Goal: Navigation & Orientation: Find specific page/section

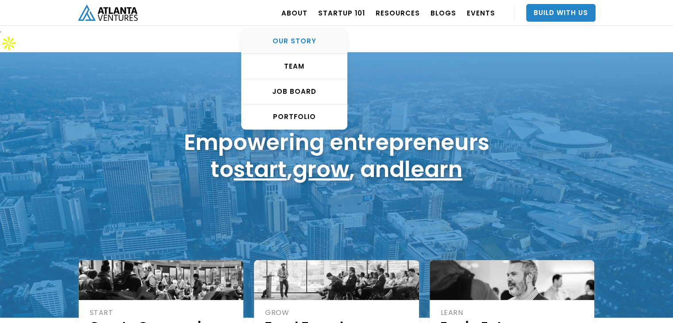
click at [306, 41] on div "OUR STORY" at bounding box center [293, 41] width 105 height 9
click at [297, 61] on link "TEAM" at bounding box center [293, 66] width 105 height 25
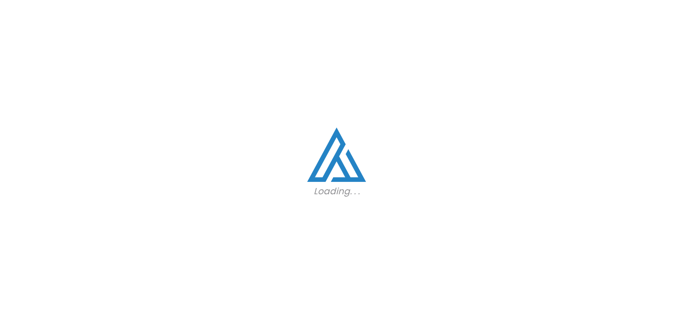
scroll to position [993, 0]
